Goal: Navigation & Orientation: Go to known website

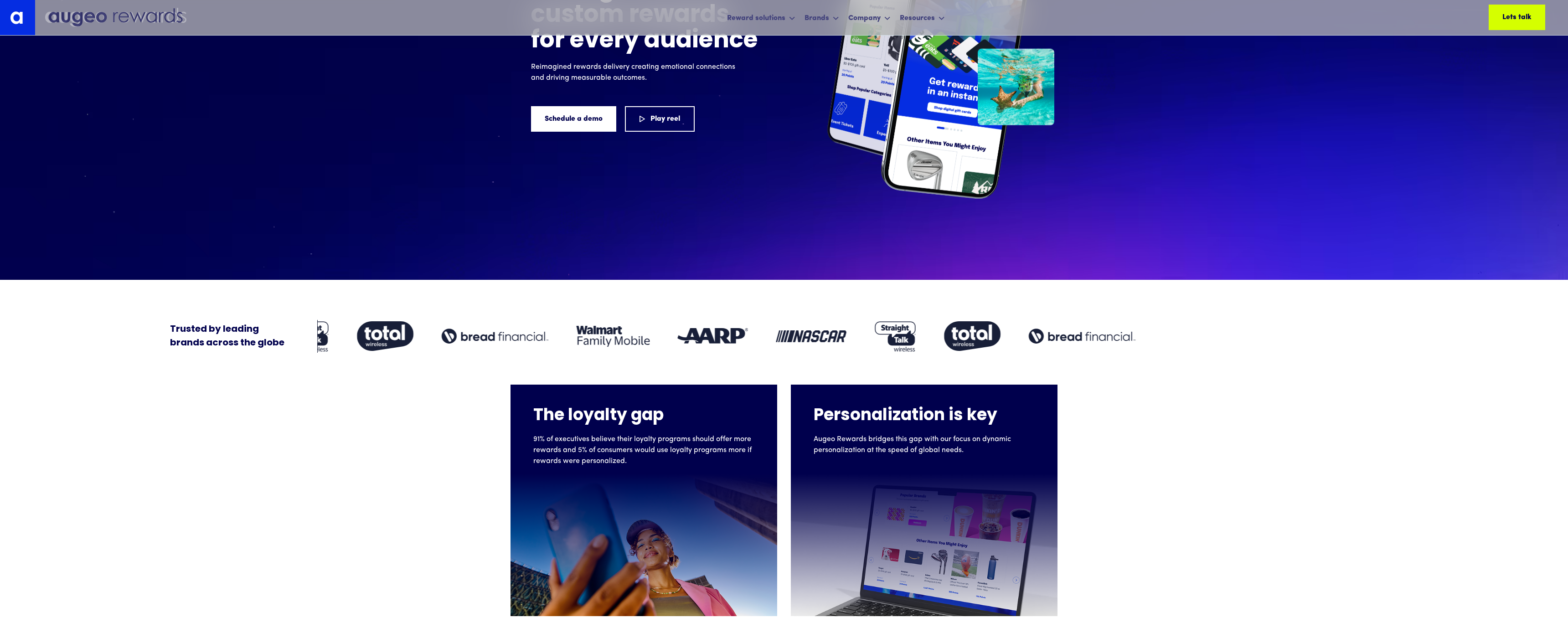
scroll to position [230, 0]
